Goal: Information Seeking & Learning: Learn about a topic

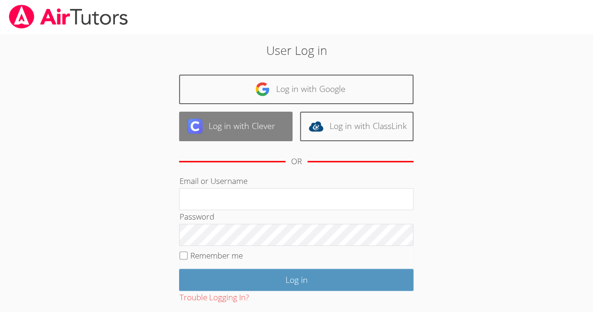
click at [246, 134] on link "Log in with Clever" at bounding box center [235, 127] width 113 height 30
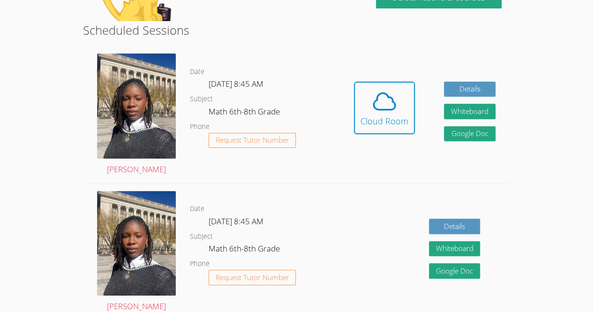
scroll to position [128, 0]
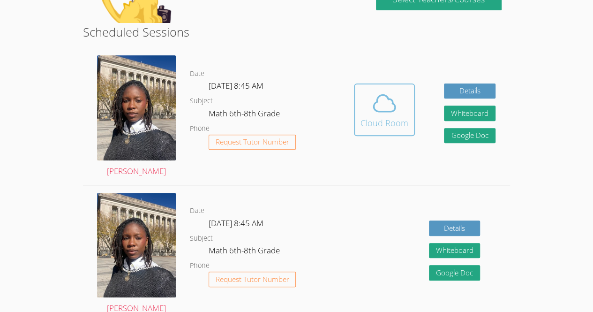
click at [389, 100] on icon at bounding box center [384, 103] width 26 height 26
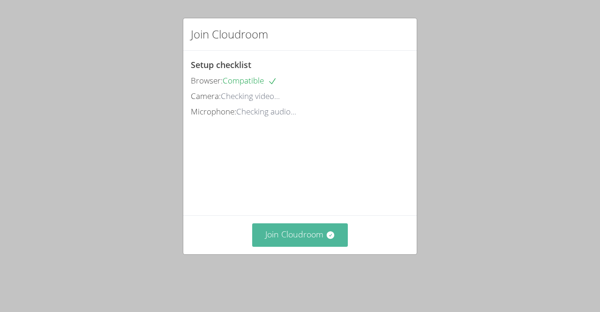
click at [320, 246] on button "Join Cloudroom" at bounding box center [300, 234] width 96 height 23
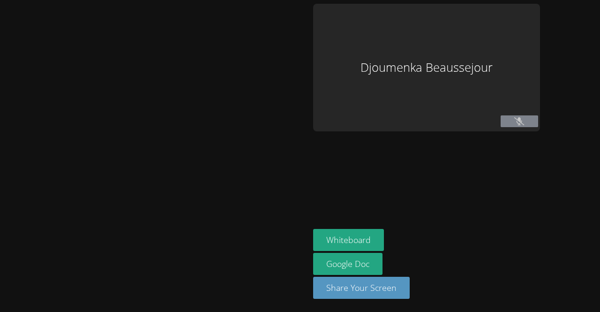
click at [521, 120] on icon at bounding box center [519, 121] width 10 height 8
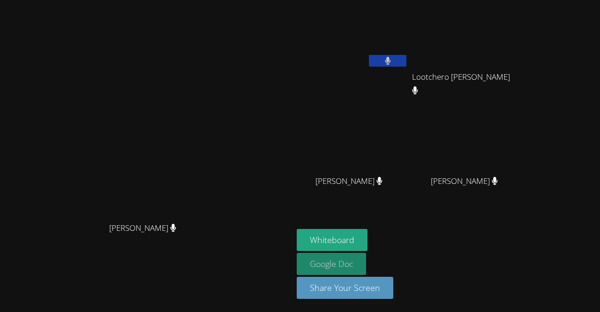
click at [350, 254] on link "Google Doc" at bounding box center [331, 264] width 69 height 22
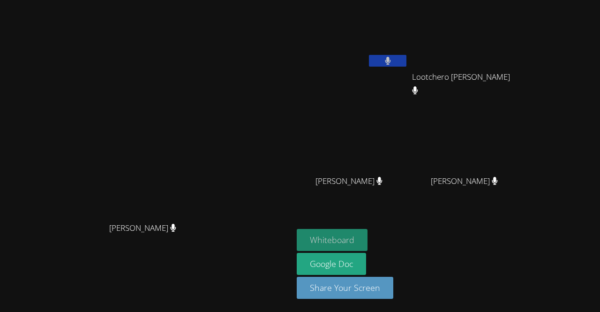
click at [361, 238] on button "Whiteboard" at bounding box center [332, 240] width 71 height 22
click at [406, 58] on button at bounding box center [387, 61] width 37 height 12
click at [406, 64] on button at bounding box center [387, 61] width 37 height 12
click at [595, 112] on div "Darine Odigé Darine Odigé Djoumenka Beaussejour Lootchero Rene Lootchero Rene P…" at bounding box center [300, 156] width 600 height 312
click at [596, 118] on div "Darine Odigé Darine Odigé Djoumenka Beaussejour Lootchero Rene Lootchero Rene P…" at bounding box center [300, 156] width 600 height 312
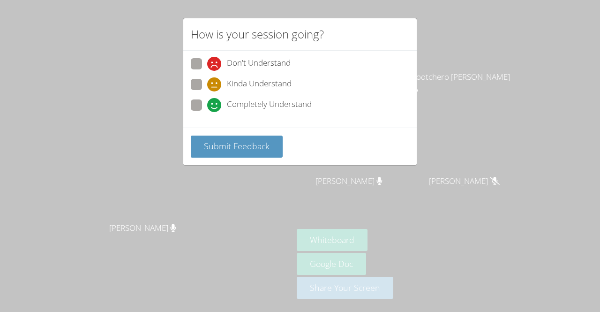
click at [207, 91] on span at bounding box center [207, 91] width 0 height 0
click at [207, 85] on input "Kinda Understand" at bounding box center [211, 83] width 8 height 8
radio input "true"
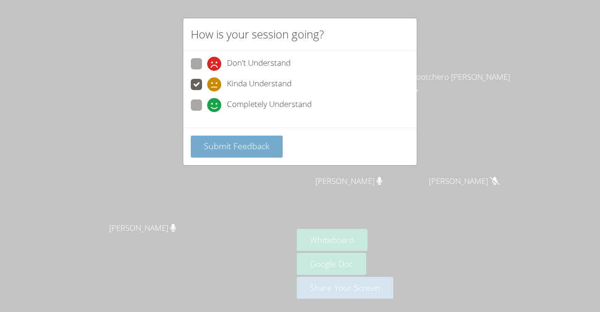
click at [252, 152] on button "Submit Feedback" at bounding box center [237, 146] width 92 height 22
